Goal: Task Accomplishment & Management: Manage account settings

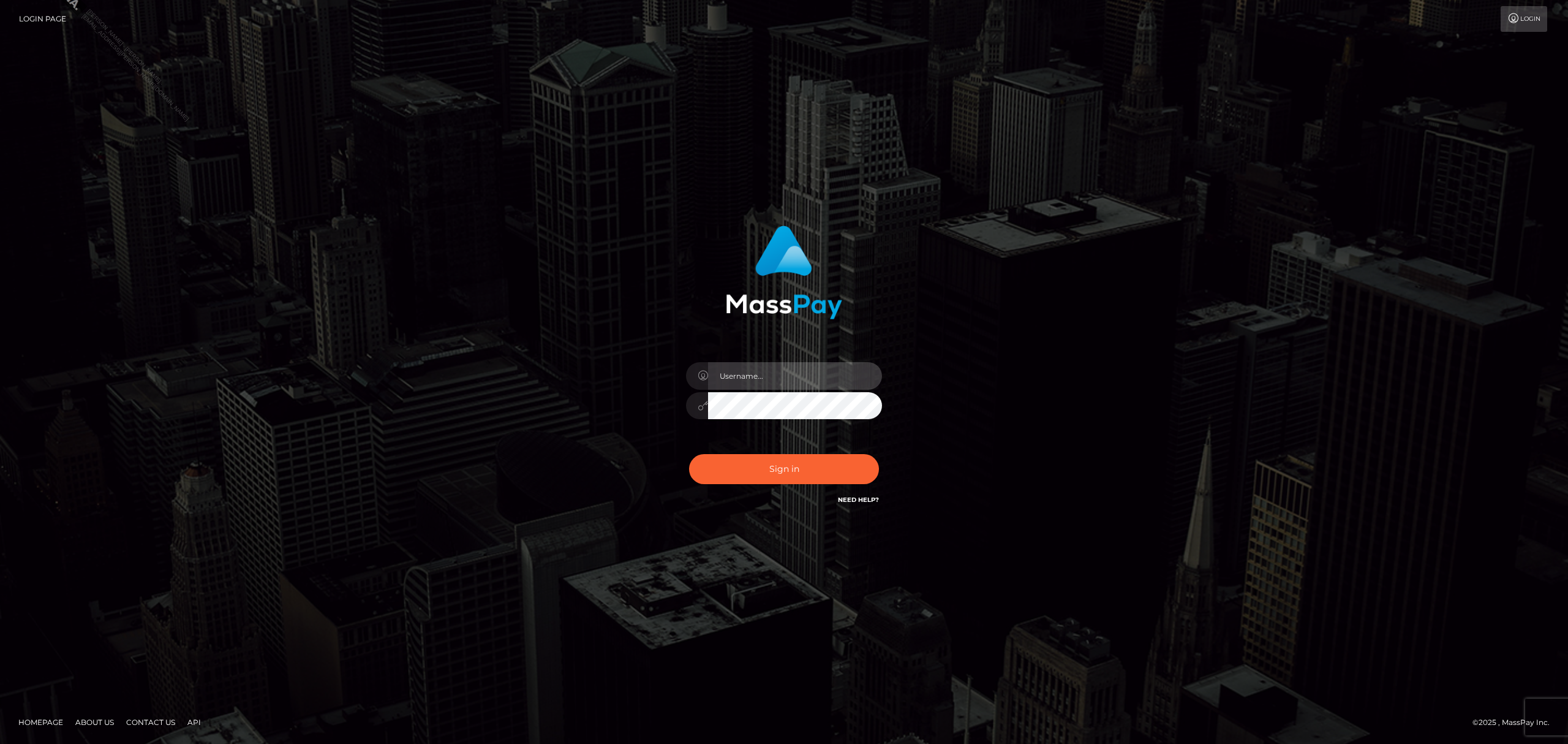
click at [813, 362] on input "text" at bounding box center [794, 375] width 174 height 27
click at [798, 371] on input "text" at bounding box center [794, 375] width 174 height 27
type input "Grant.megabonanza"
click at [773, 469] on button "Sign in" at bounding box center [784, 468] width 190 height 30
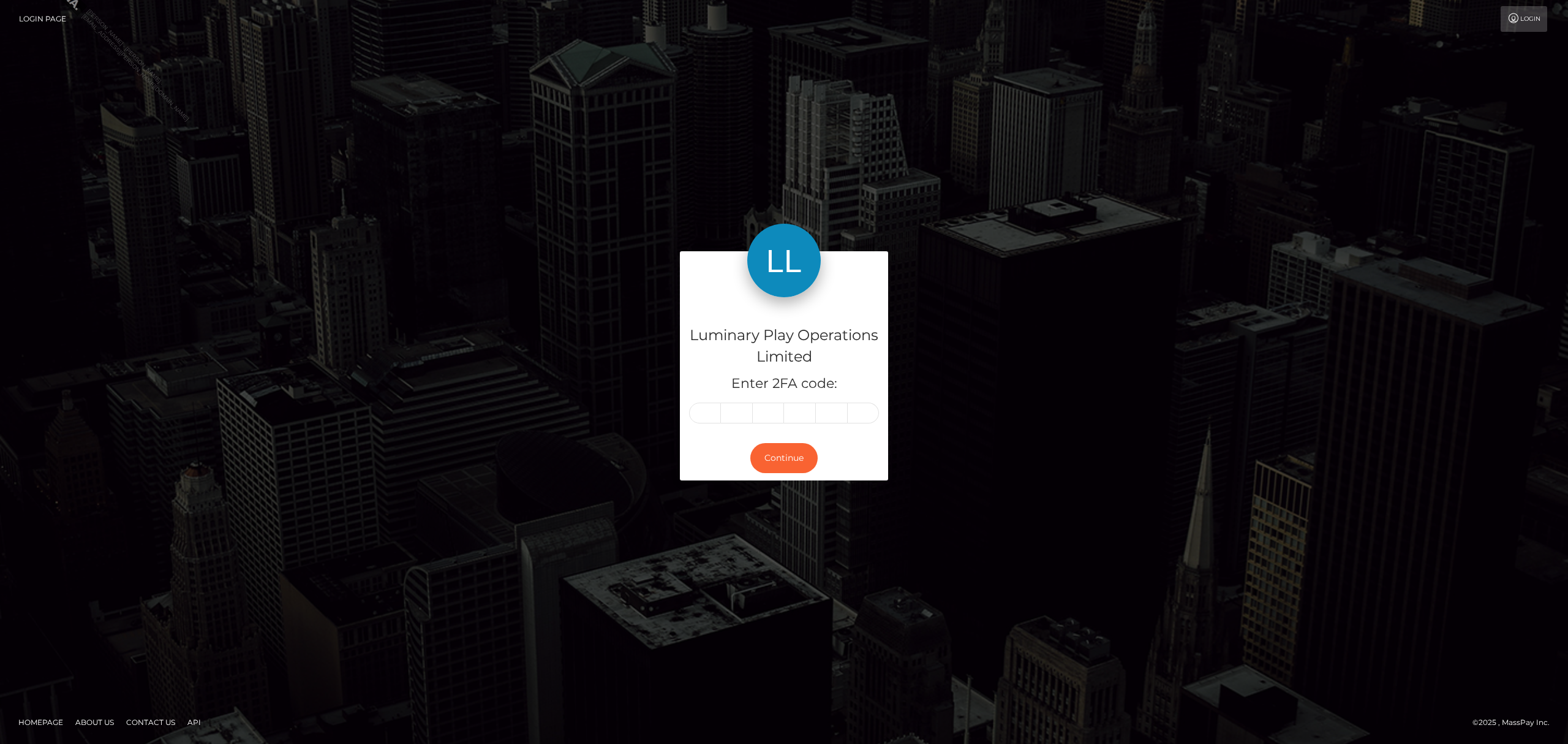
click at [699, 414] on input "text" at bounding box center [705, 413] width 32 height 21
type input "1"
type input "5"
type input "8"
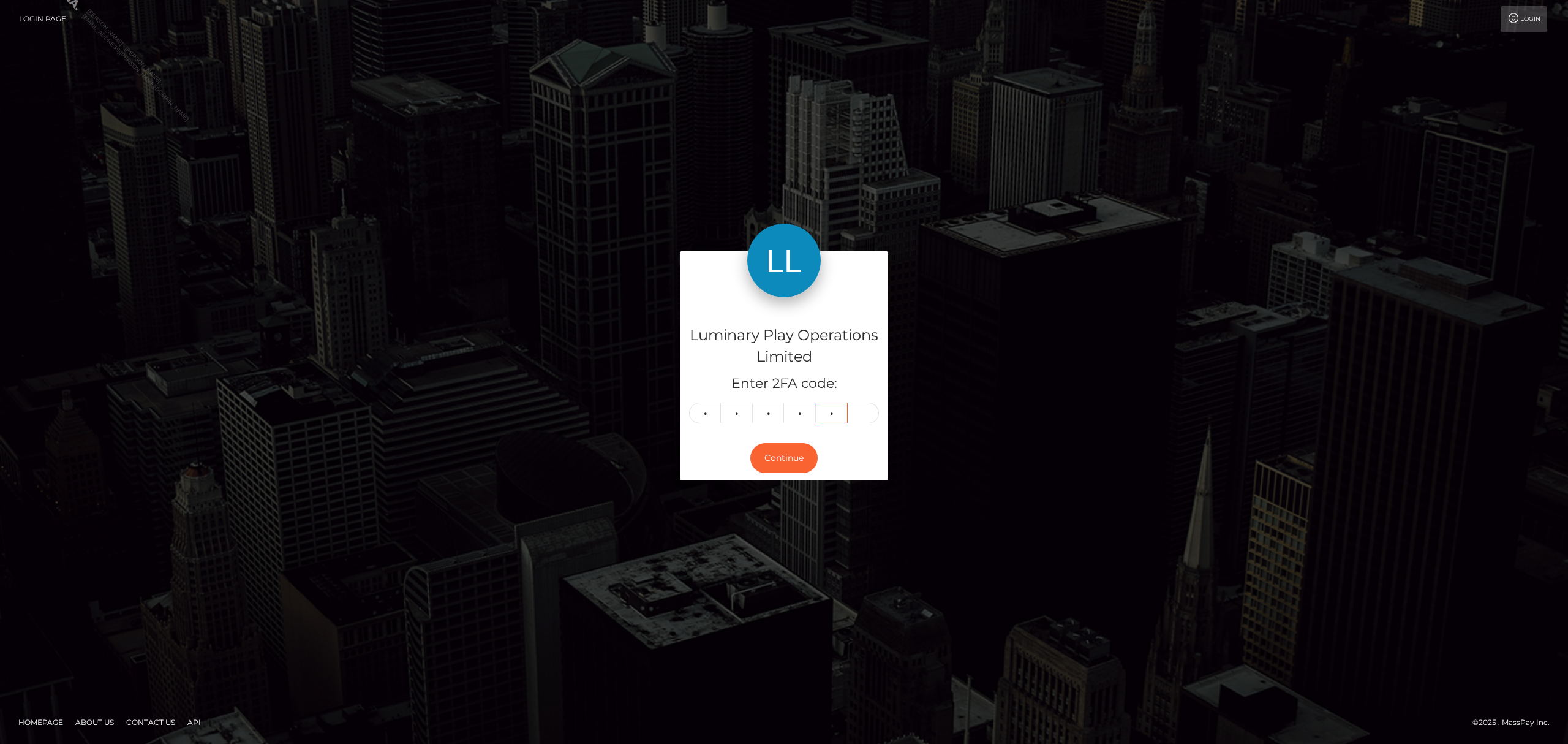
type input "8"
type input "0"
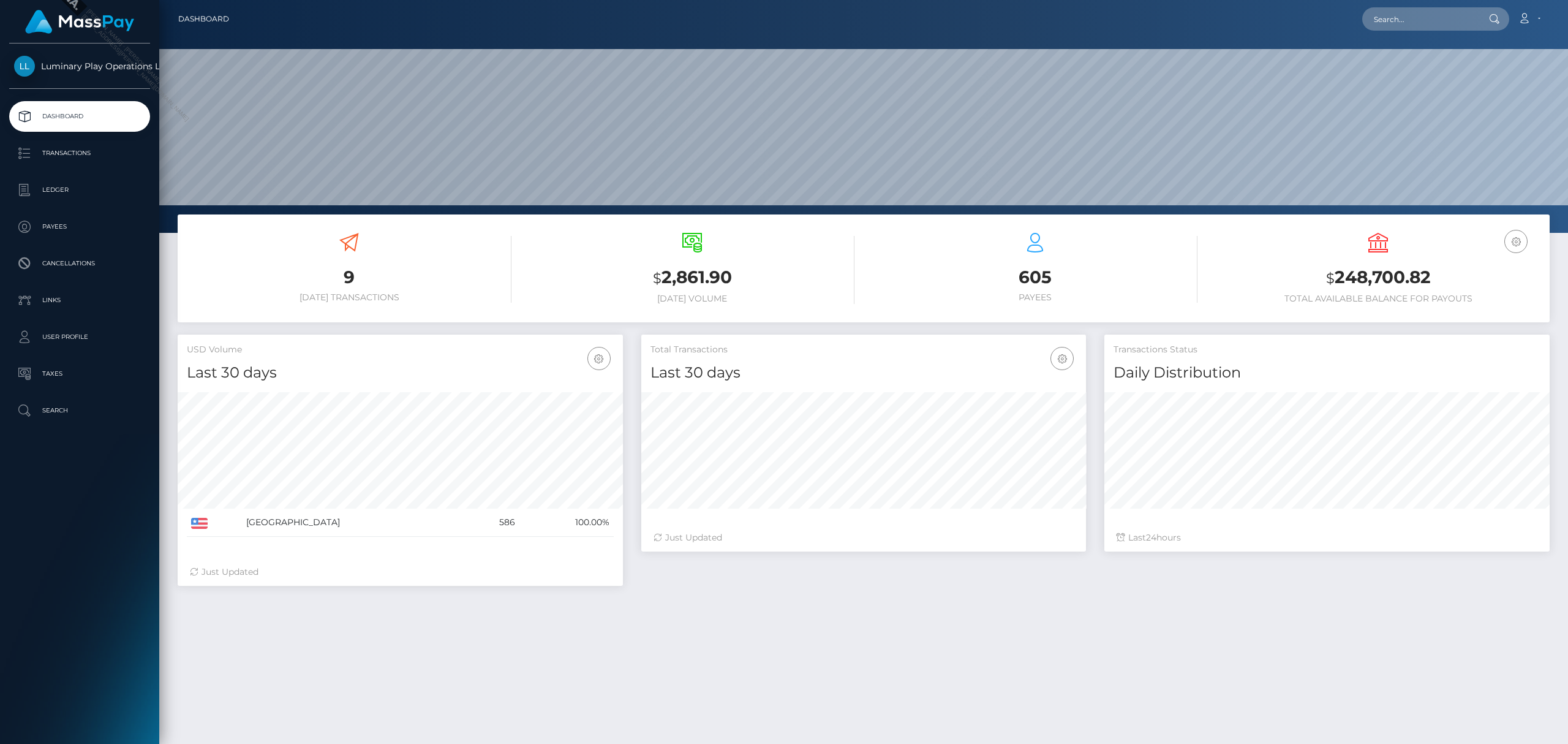
scroll to position [217, 445]
drag, startPoint x: 1434, startPoint y: 281, endPoint x: 1335, endPoint y: 282, distance: 99.0
click at [1335, 282] on h3 "$ 248,700.82" at bounding box center [1377, 278] width 324 height 25
copy h3 "248,700.82"
